Goal: Task Accomplishment & Management: Manage account settings

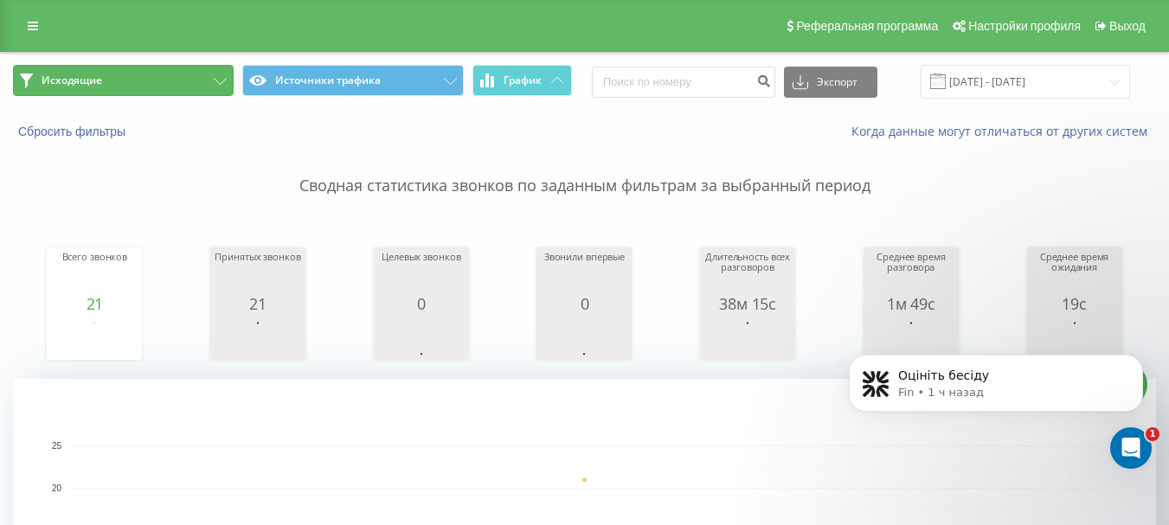
click at [71, 71] on button "Исходящие" at bounding box center [123, 80] width 221 height 31
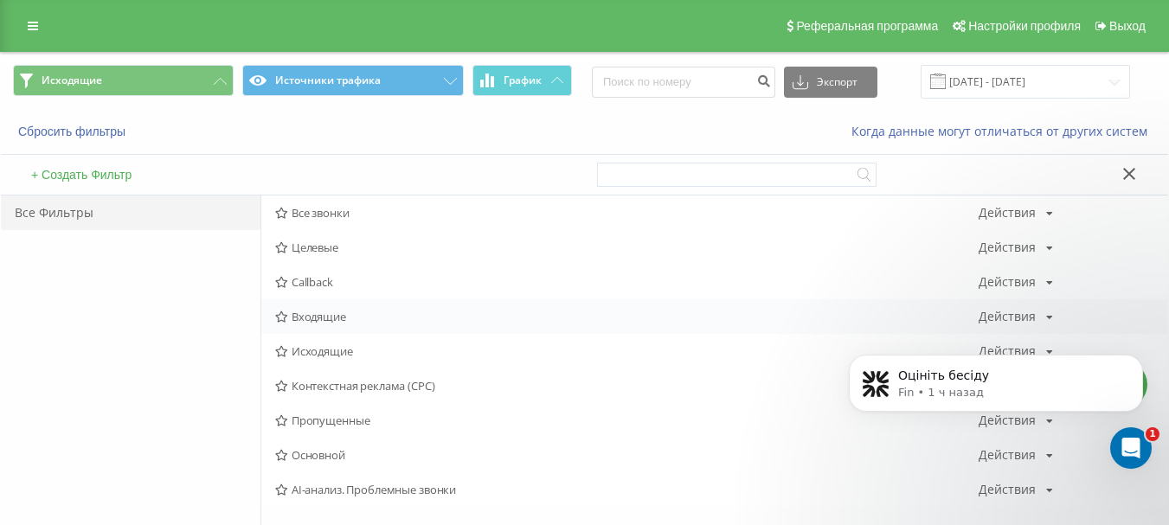
click at [346, 311] on span "Входящие" at bounding box center [626, 317] width 703 height 12
